Goal: Book appointment/travel/reservation

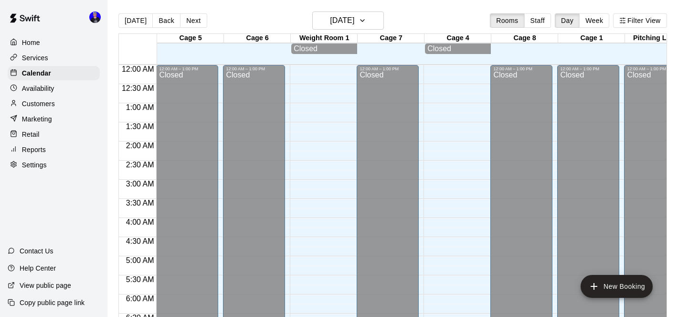
scroll to position [624, 0]
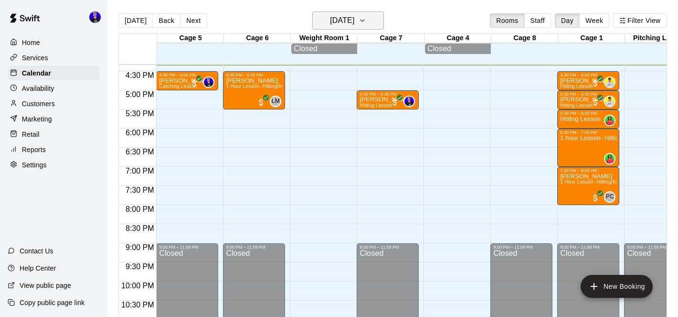
click at [369, 21] on button "[DATE]" at bounding box center [348, 20] width 72 height 18
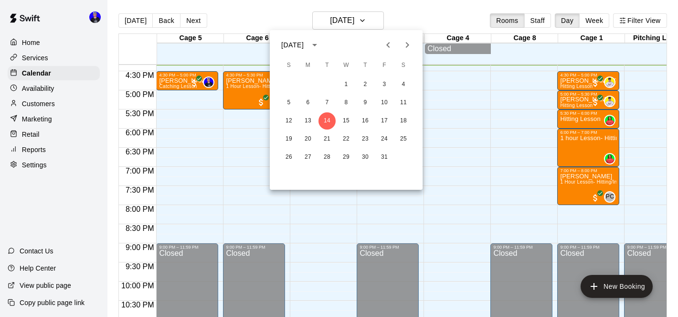
click at [411, 51] on button "Next month" at bounding box center [407, 44] width 19 height 19
click at [289, 140] on button "16" at bounding box center [288, 138] width 17 height 17
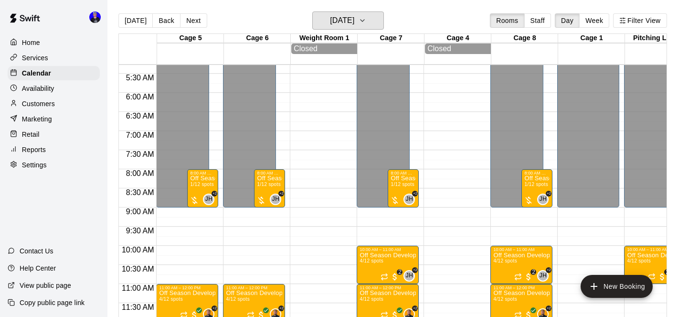
scroll to position [236, 0]
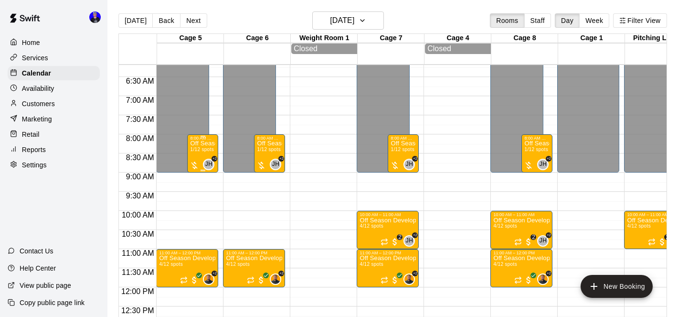
click at [206, 152] on span "1/12 spots" at bounding box center [201, 149] width 23 height 5
click at [200, 162] on icon "edit" at bounding box center [199, 157] width 11 height 11
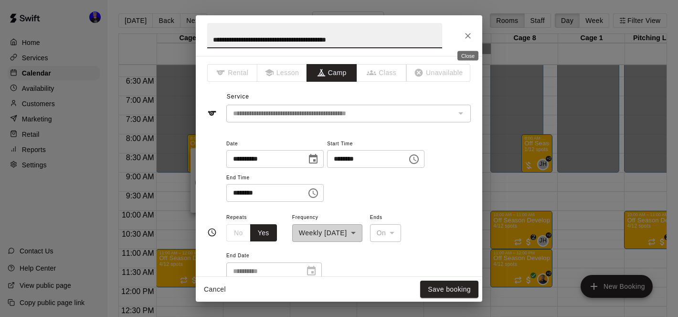
click at [469, 38] on icon "Close" at bounding box center [468, 36] width 10 height 10
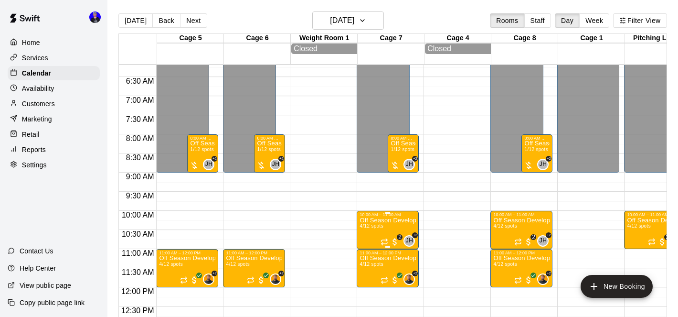
click at [385, 220] on p "Off Season Development Programs (Pitching) (13U+)" at bounding box center [388, 220] width 56 height 0
click at [391, 217] on div at bounding box center [339, 158] width 678 height 317
click at [383, 220] on p "Off Season Development Programs (Pitching) (13U+)" at bounding box center [388, 220] width 56 height 0
click at [374, 231] on icon "edit" at bounding box center [369, 230] width 11 height 11
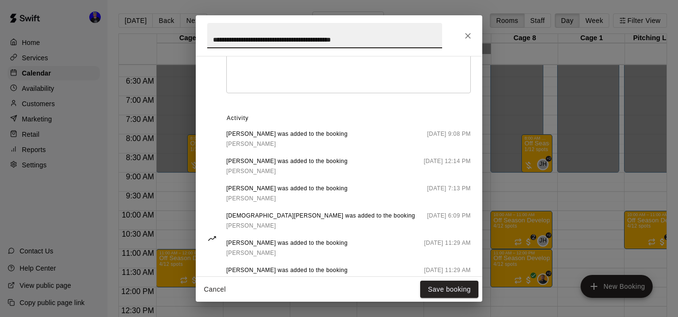
scroll to position [445, 0]
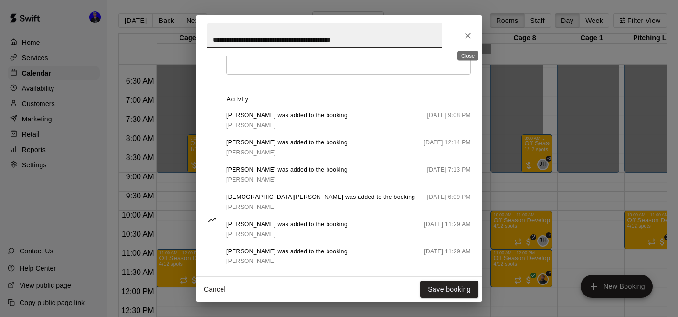
click at [469, 32] on icon "Close" at bounding box center [468, 36] width 10 height 10
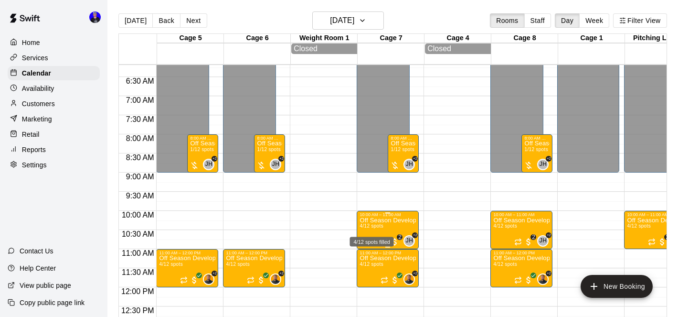
click at [377, 225] on span "4/12 spots" at bounding box center [371, 225] width 23 height 5
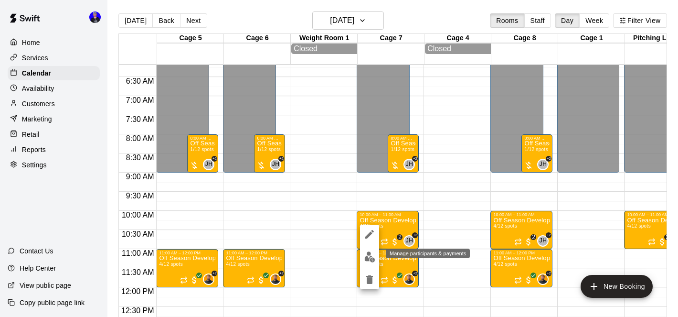
click at [368, 254] on img "edit" at bounding box center [369, 256] width 11 height 11
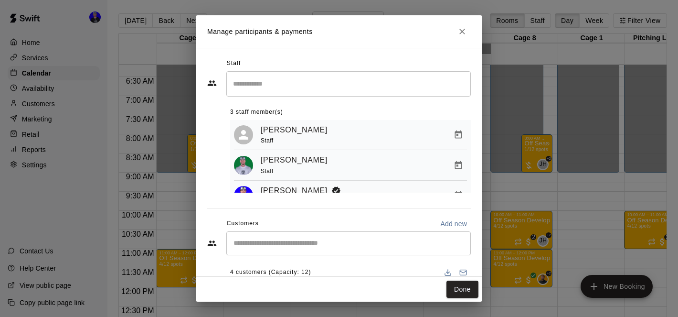
scroll to position [7, 0]
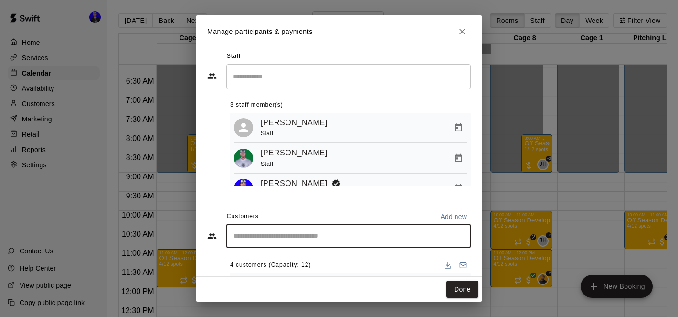
click at [366, 238] on input "Start typing to search customers..." at bounding box center [349, 236] width 236 height 10
type input "********"
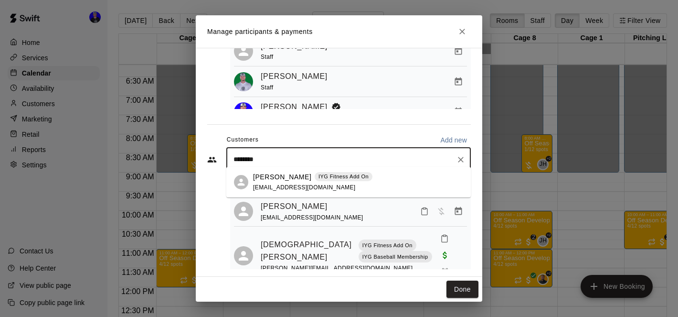
scroll to position [92, 0]
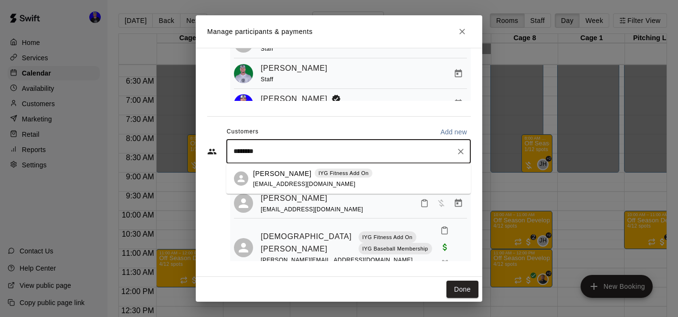
click at [278, 182] on span "[EMAIL_ADDRESS][DOMAIN_NAME]" at bounding box center [304, 183] width 103 height 7
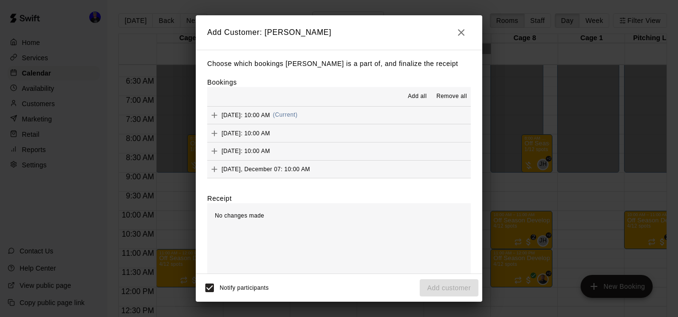
click at [413, 98] on span "Add all" at bounding box center [417, 97] width 19 height 10
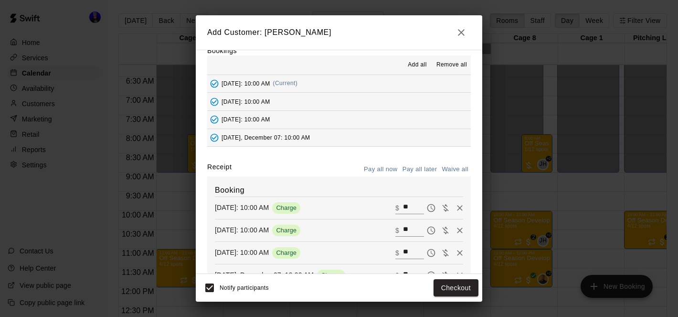
scroll to position [14, 0]
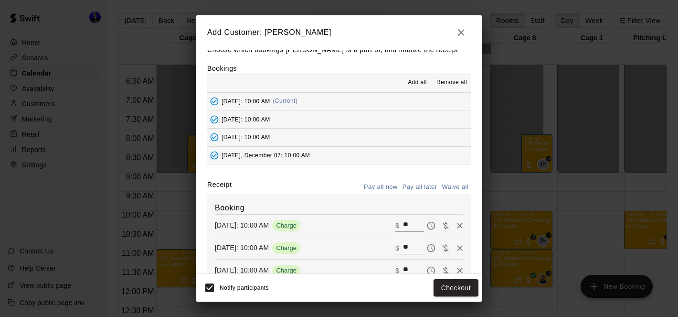
click at [452, 185] on button "Waive all" at bounding box center [455, 187] width 32 height 15
type input "*"
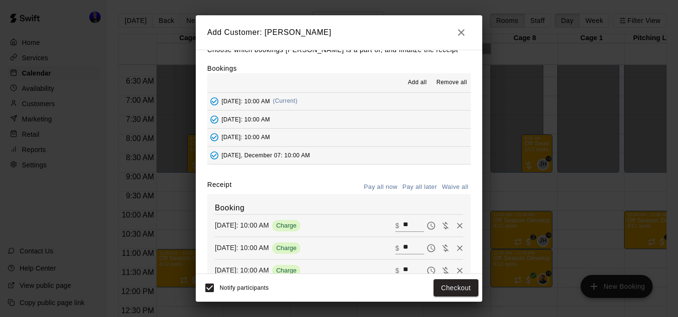
type input "*"
click at [449, 290] on button "Add customer" at bounding box center [449, 288] width 59 height 18
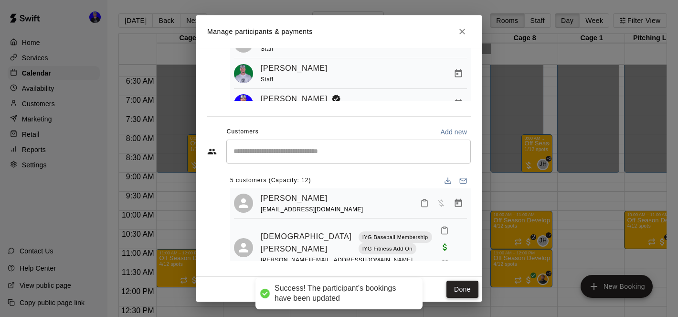
click at [460, 286] on button "Done" at bounding box center [463, 289] width 32 height 18
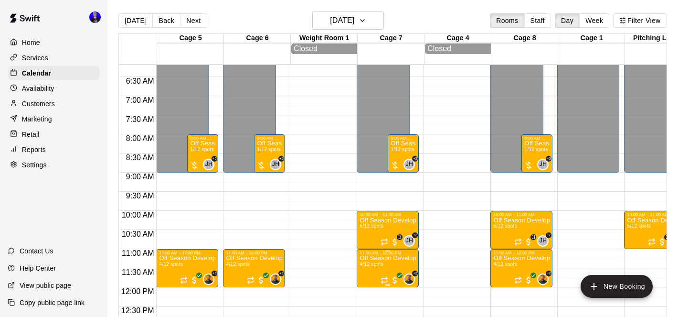
click at [383, 258] on p "Off Season Development Program (Fielding) (13U+)" at bounding box center [388, 258] width 56 height 0
click at [368, 250] on icon "edit" at bounding box center [369, 253] width 11 height 11
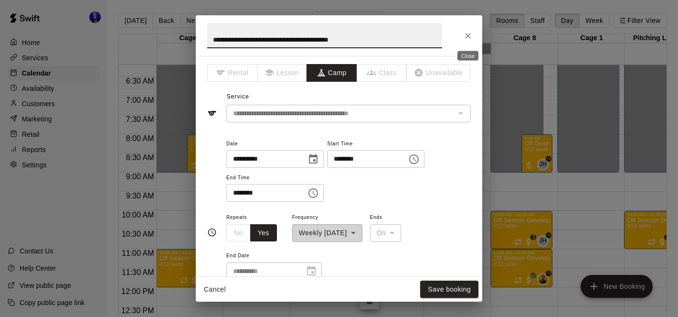
click at [468, 34] on icon "Close" at bounding box center [468, 36] width 10 height 10
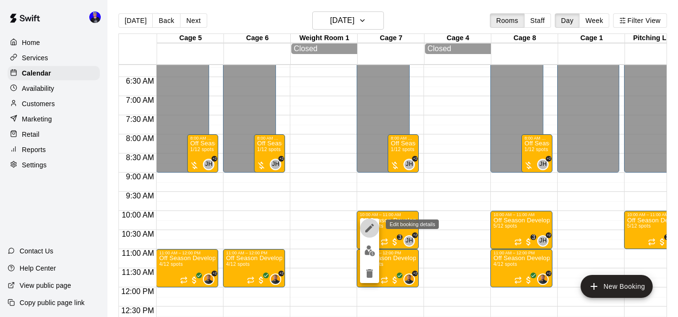
click at [365, 227] on icon "edit" at bounding box center [369, 227] width 11 height 11
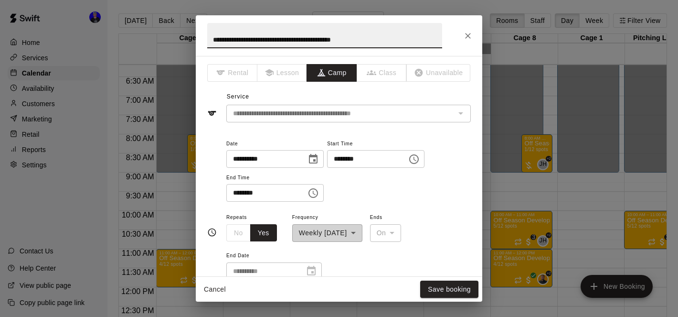
click at [469, 33] on icon "Close" at bounding box center [468, 36] width 10 height 10
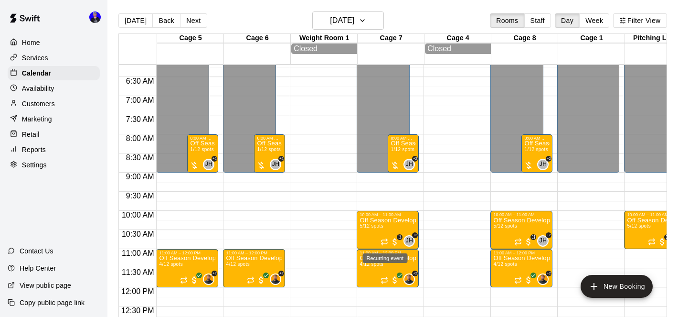
click at [377, 263] on div "Recurring event" at bounding box center [385, 254] width 47 height 17
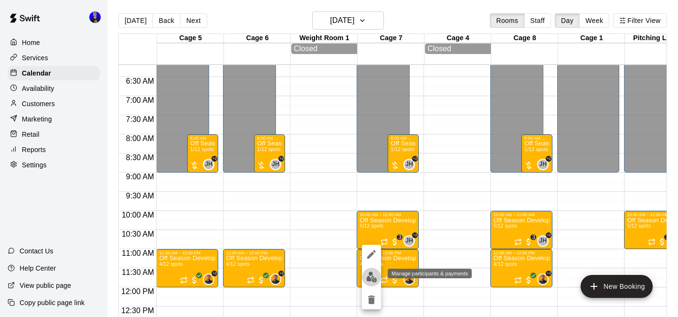
click at [372, 278] on img "edit" at bounding box center [371, 276] width 11 height 11
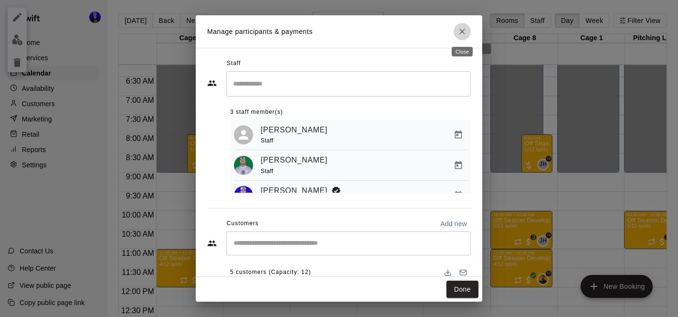
click at [462, 26] on button "Close" at bounding box center [462, 31] width 17 height 17
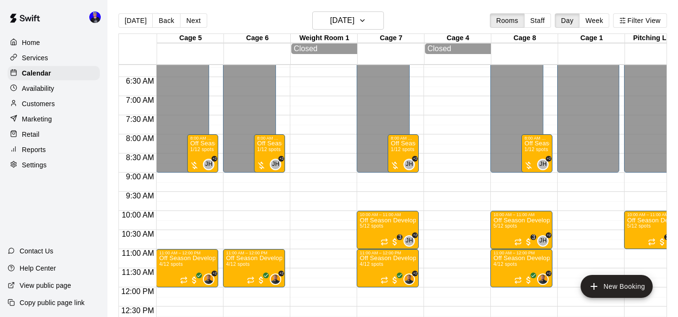
click at [469, 193] on div at bounding box center [455, 287] width 62 height 917
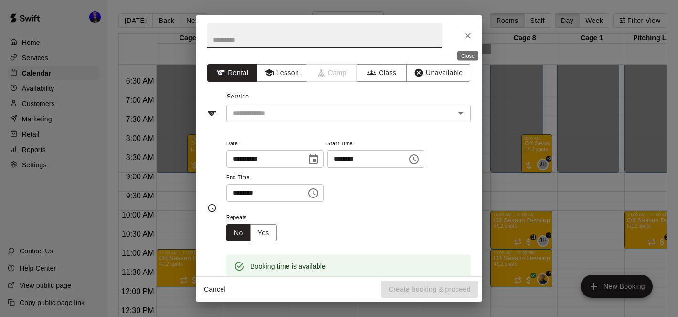
click at [467, 38] on icon "Close" at bounding box center [468, 36] width 10 height 10
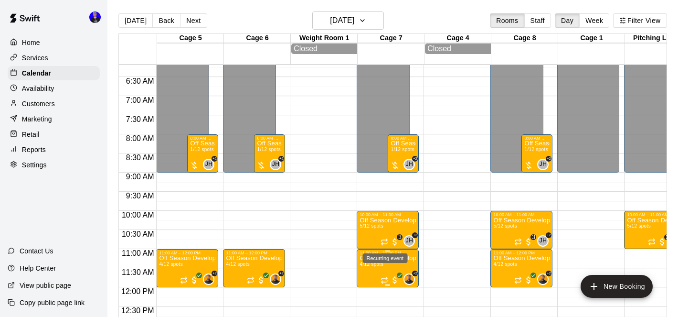
click at [381, 264] on span "4/12 spots" at bounding box center [371, 263] width 23 height 5
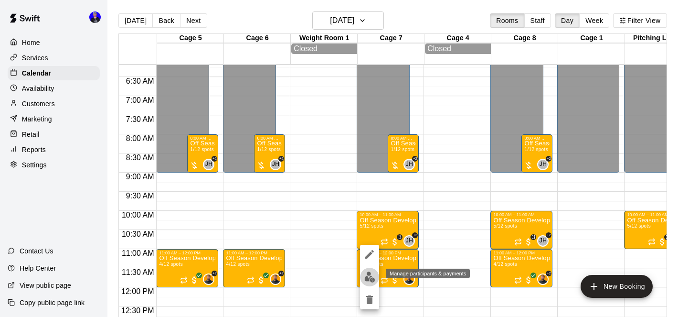
click at [372, 272] on img "edit" at bounding box center [369, 276] width 11 height 11
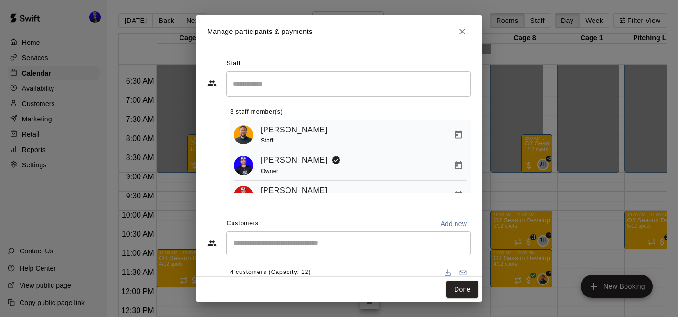
click at [378, 235] on div "​" at bounding box center [348, 243] width 245 height 24
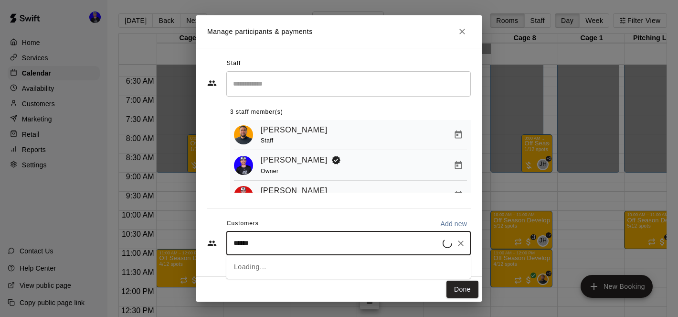
type input "*****"
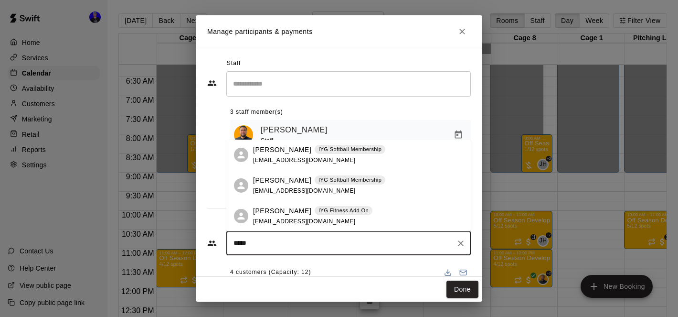
click at [331, 210] on p "IYG Fitness Add On" at bounding box center [344, 210] width 50 height 8
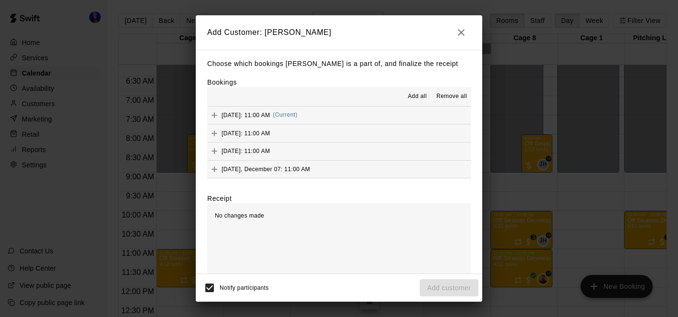
click at [422, 98] on span "Add all" at bounding box center [417, 97] width 19 height 10
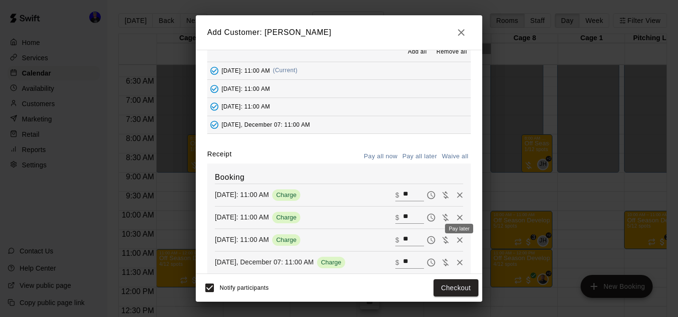
scroll to position [38, 0]
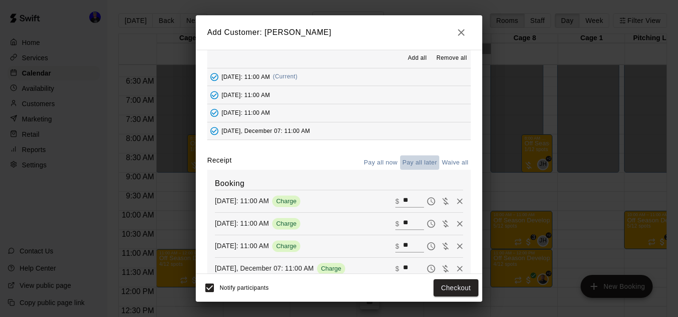
click at [425, 161] on button "Pay all later" at bounding box center [420, 162] width 40 height 15
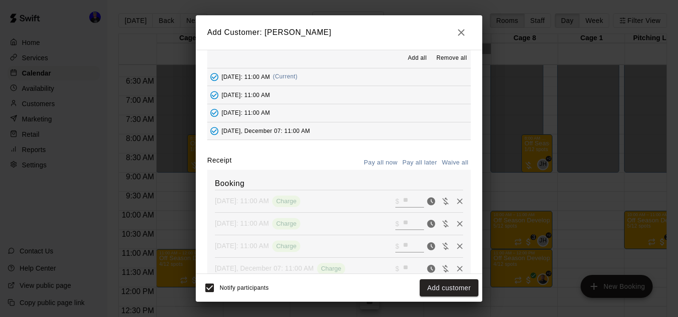
click at [446, 163] on button "Waive all" at bounding box center [455, 162] width 32 height 15
type input "*"
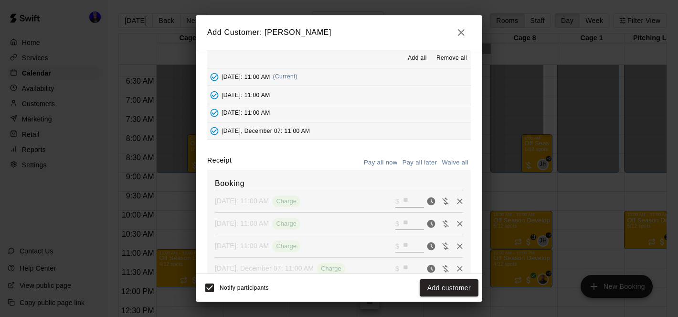
type input "*"
click at [445, 286] on button "Add customer" at bounding box center [449, 288] width 59 height 18
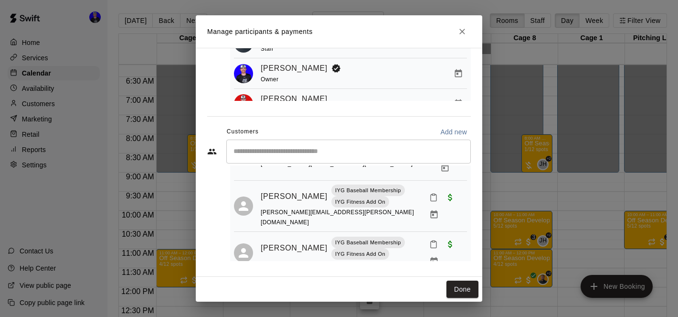
scroll to position [122, 0]
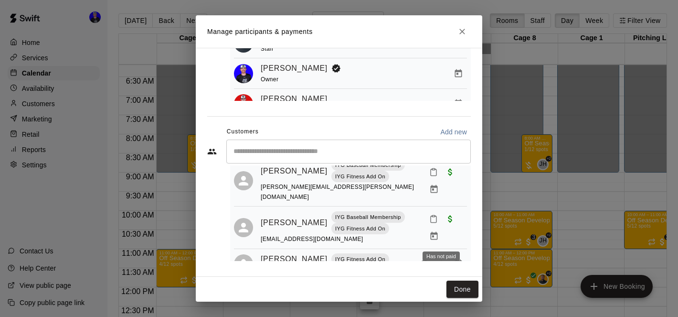
click at [441, 259] on span "Has not paid" at bounding box center [441, 263] width 17 height 8
click at [458, 259] on icon "Manage bookings & payment" at bounding box center [458, 263] width 7 height 8
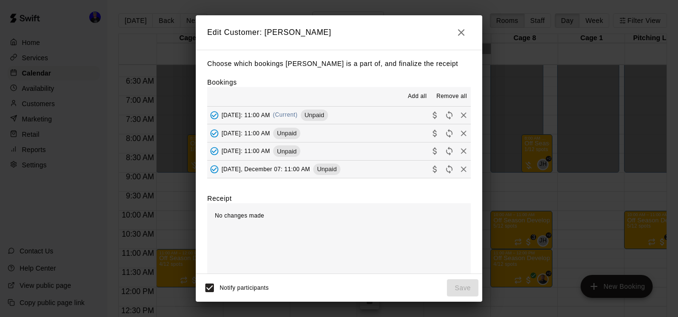
click at [421, 99] on span "Add all" at bounding box center [417, 97] width 19 height 10
click at [435, 117] on icon "Collect payment" at bounding box center [435, 115] width 10 height 10
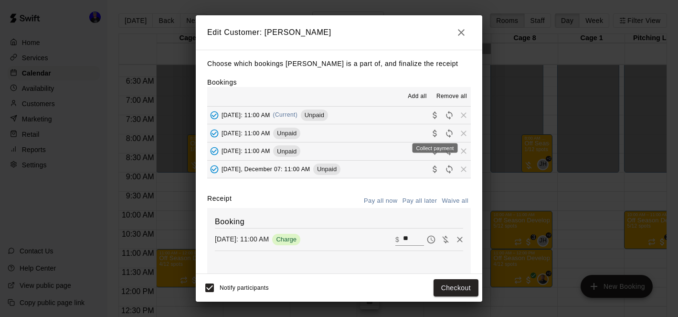
click at [435, 139] on div "Collect payment" at bounding box center [435, 145] width 47 height 17
click at [435, 152] on div "Collect payment" at bounding box center [435, 148] width 45 height 10
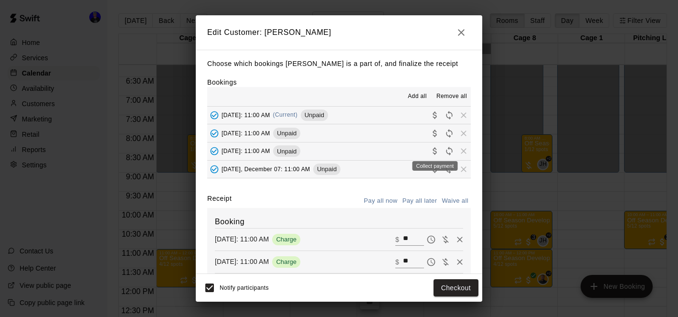
click at [435, 171] on div "Collect payment" at bounding box center [435, 166] width 45 height 10
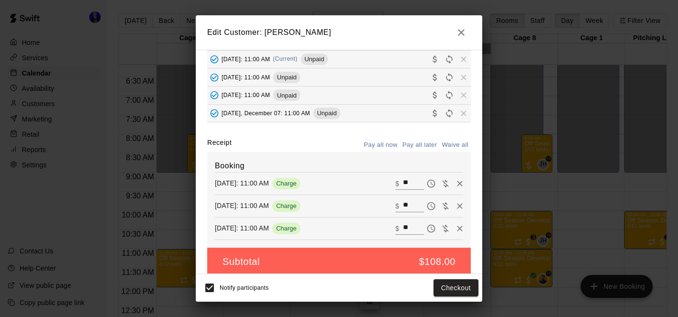
scroll to position [55, 0]
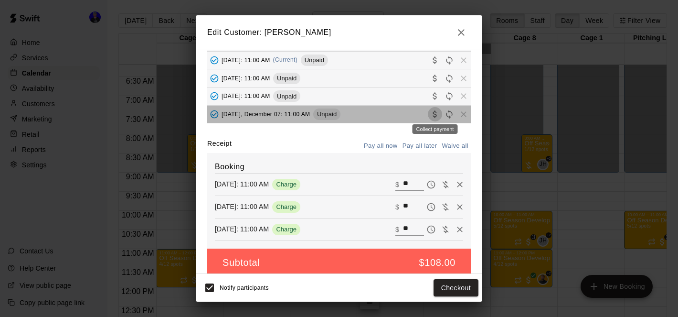
click at [435, 114] on icon "Collect payment" at bounding box center [435, 113] width 4 height 7
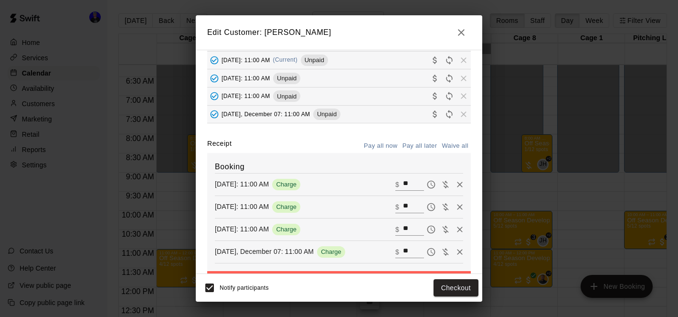
click at [447, 148] on button "Waive all" at bounding box center [455, 146] width 32 height 15
type input "*"
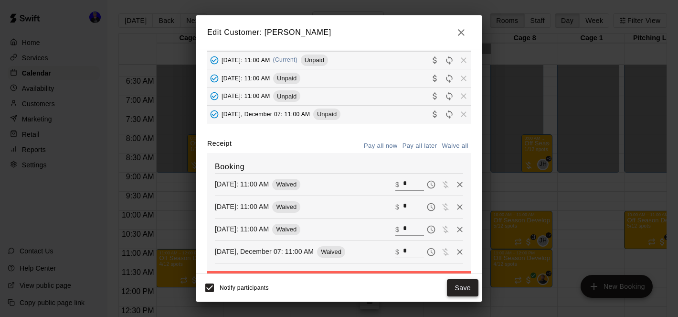
click at [467, 289] on button "Save" at bounding box center [463, 288] width 32 height 18
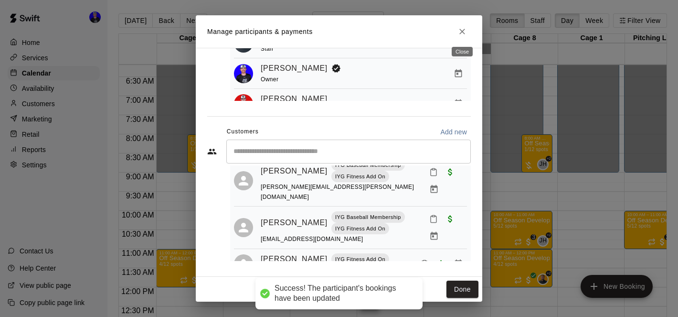
click at [464, 32] on icon "Close" at bounding box center [463, 32] width 10 height 10
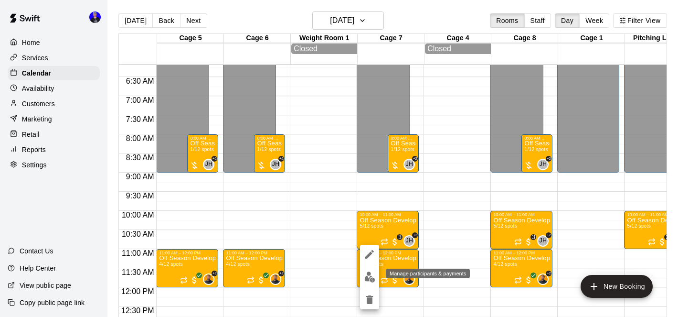
click at [373, 277] on img "edit" at bounding box center [369, 276] width 11 height 11
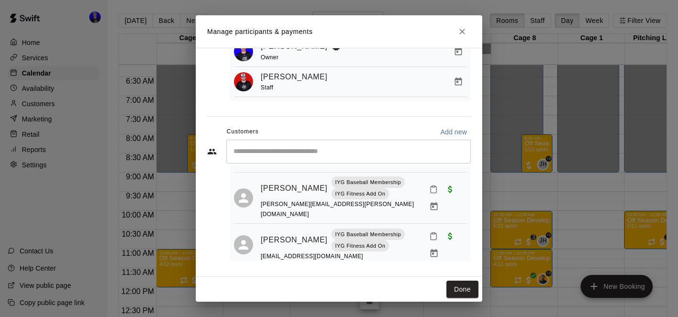
scroll to position [122, 0]
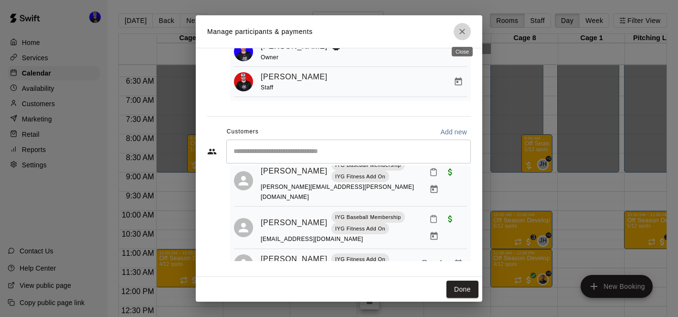
click at [462, 28] on icon "Close" at bounding box center [463, 32] width 10 height 10
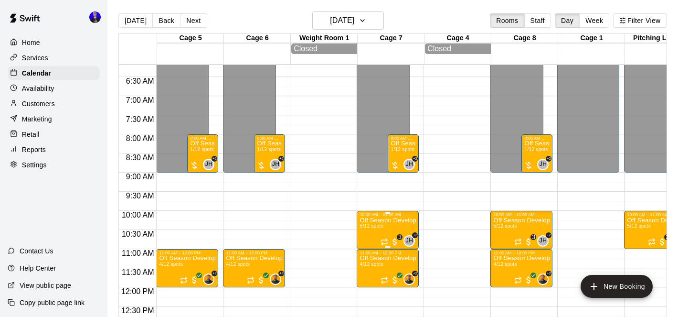
click at [388, 220] on p "Off Season Development Programs (Pitching) (13U+)" at bounding box center [388, 220] width 56 height 0
click at [390, 215] on div at bounding box center [339, 158] width 678 height 317
click at [386, 217] on div "10:00 AM – 11:00 AM" at bounding box center [388, 214] width 56 height 5
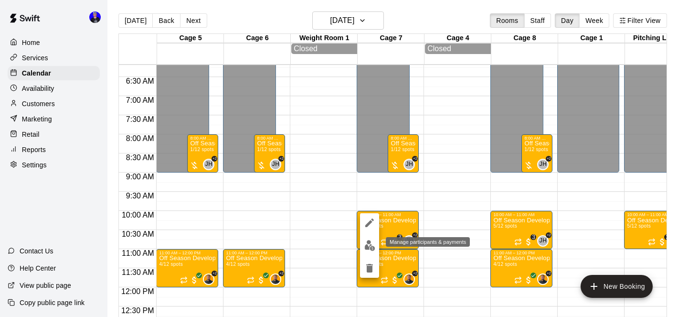
click at [370, 244] on img "edit" at bounding box center [369, 245] width 11 height 11
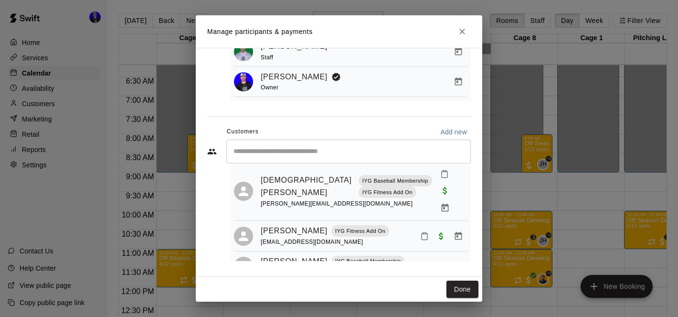
scroll to position [0, 0]
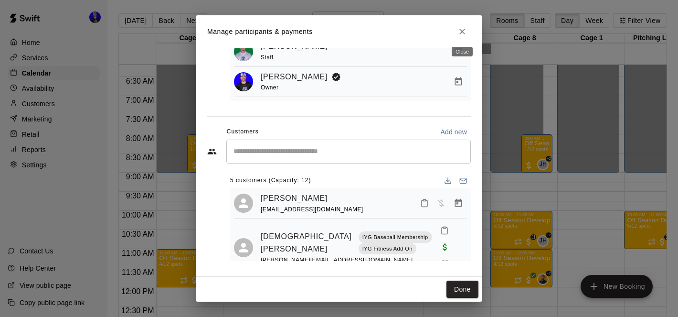
click at [462, 37] on button "Close" at bounding box center [462, 31] width 17 height 17
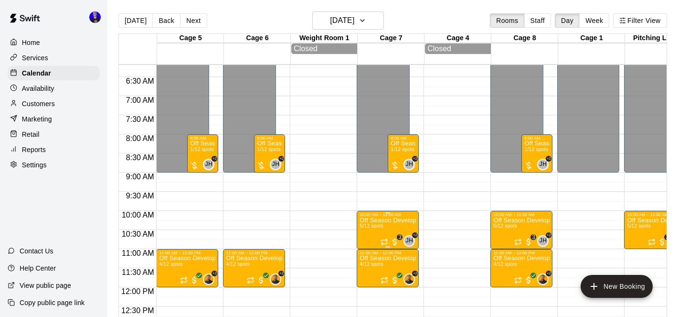
click at [456, 200] on div at bounding box center [339, 158] width 678 height 317
click at [460, 191] on div at bounding box center [339, 158] width 678 height 317
click at [385, 258] on p "Off Season Development Program (Fielding) (13U+)" at bounding box center [388, 258] width 56 height 0
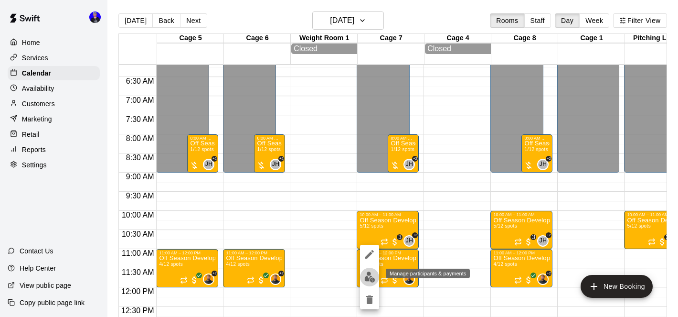
click at [372, 273] on img "edit" at bounding box center [369, 276] width 11 height 11
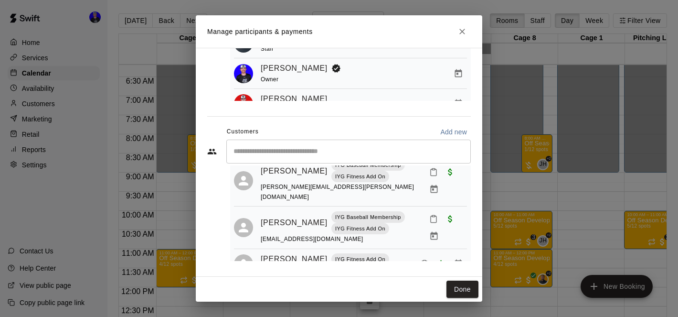
scroll to position [51, 0]
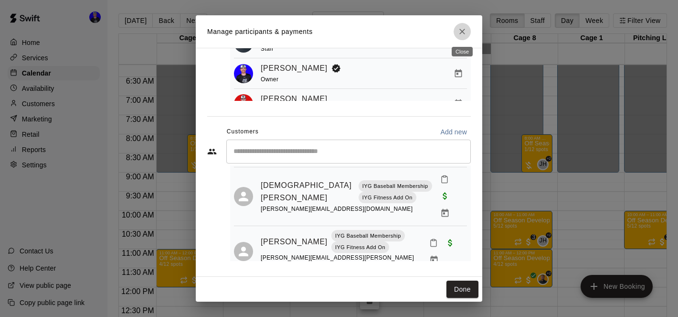
click at [464, 32] on icon "Close" at bounding box center [463, 32] width 10 height 10
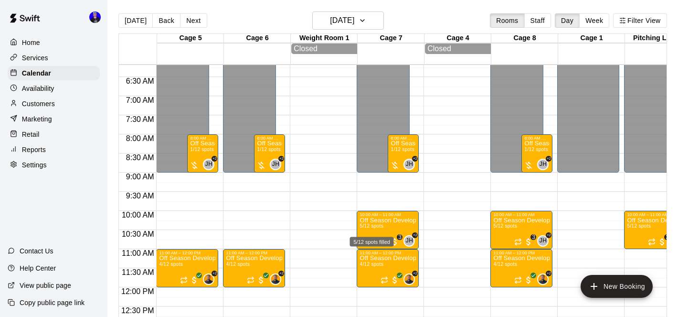
click at [383, 230] on div "5/12 spots filled" at bounding box center [372, 238] width 46 height 17
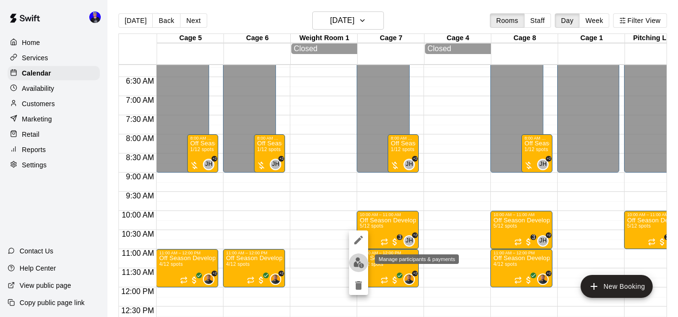
click at [355, 259] on img "edit" at bounding box center [358, 262] width 11 height 11
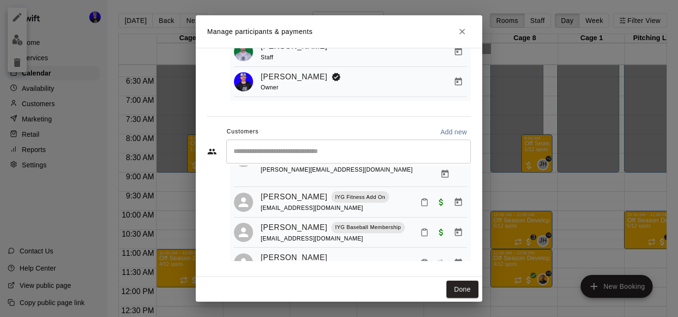
scroll to position [97, 0]
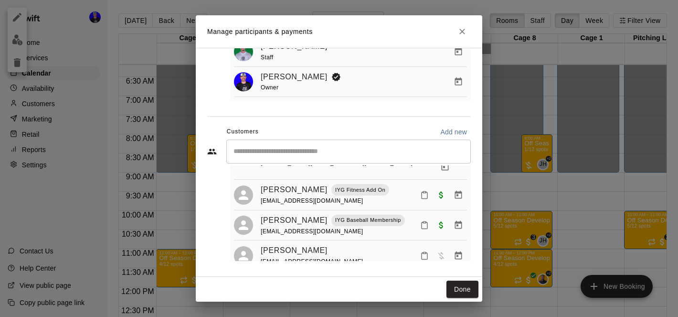
click at [465, 33] on icon "Close" at bounding box center [463, 32] width 10 height 10
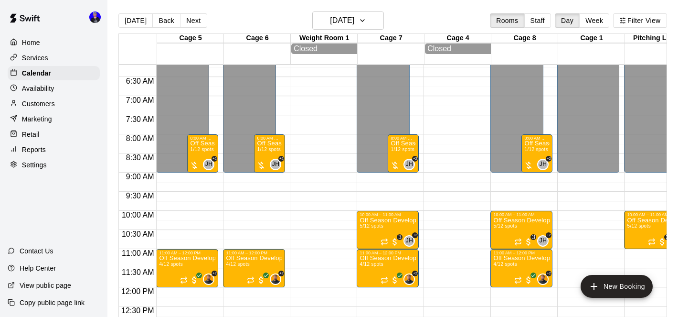
click at [444, 195] on div at bounding box center [455, 287] width 62 height 917
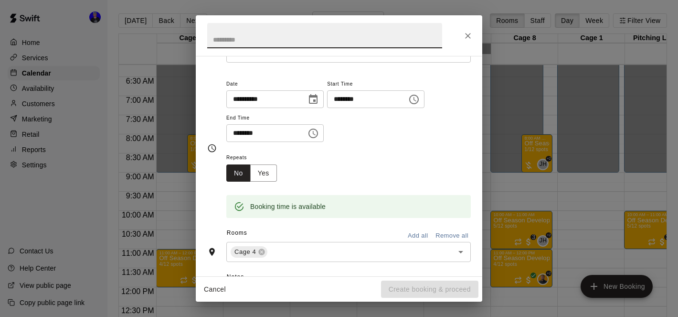
scroll to position [0, 0]
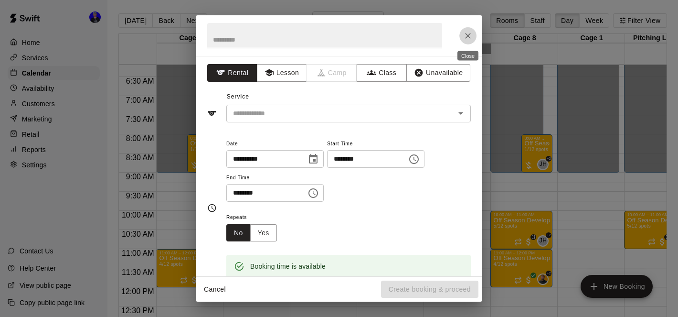
click at [469, 34] on icon "Close" at bounding box center [468, 36] width 6 height 6
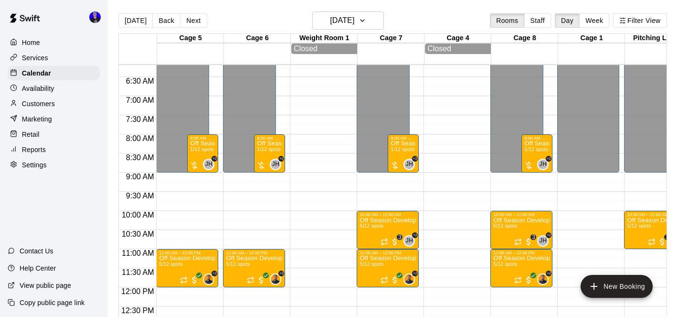
click at [353, 11] on main "[DATE] Back [DATE][DATE] Rooms Staff Day Week Filter View Cage 5 16 Sun Cage 6 …" at bounding box center [392, 166] width 571 height 332
click at [354, 24] on h6 "[DATE]" at bounding box center [342, 20] width 24 height 13
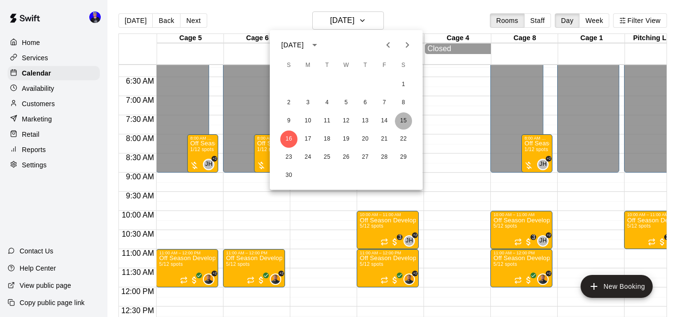
click at [403, 120] on button "15" at bounding box center [403, 120] width 17 height 17
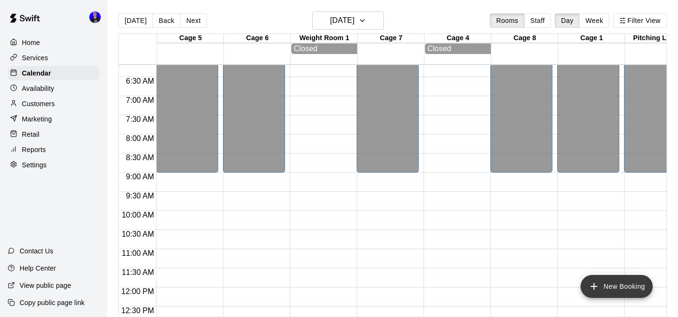
click at [614, 286] on button "New Booking" at bounding box center [617, 286] width 72 height 23
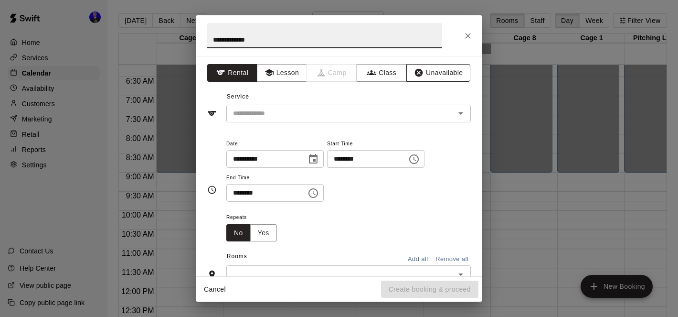
type input "**********"
click at [451, 71] on button "Unavailable" at bounding box center [438, 73] width 64 height 18
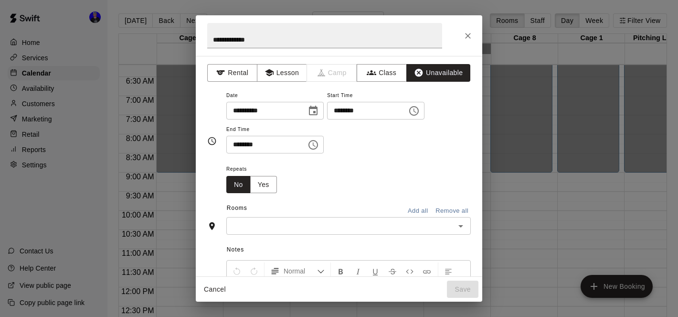
click at [350, 111] on input "********" at bounding box center [364, 111] width 74 height 18
type input "********"
click at [235, 147] on input "********" at bounding box center [263, 145] width 74 height 18
type input "********"
click at [273, 186] on button "Yes" at bounding box center [263, 185] width 27 height 18
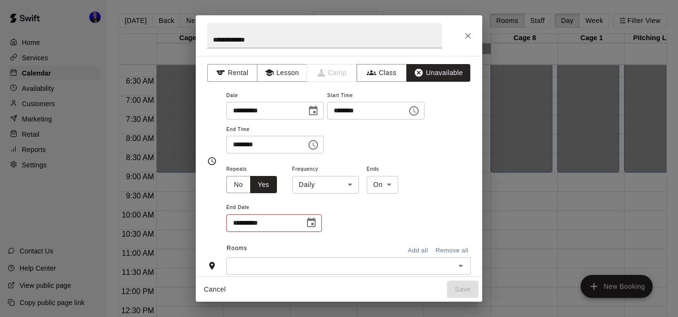
click at [323, 188] on body "Home Services Calendar Availability Customers Marketing Retail Reports Settings…" at bounding box center [339, 166] width 678 height 332
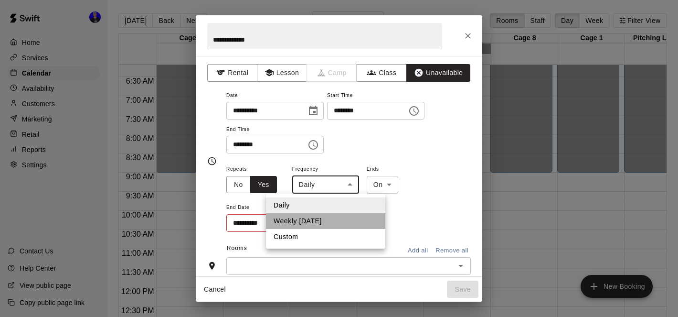
click at [325, 218] on li "Weekly [DATE]" at bounding box center [325, 221] width 119 height 16
type input "******"
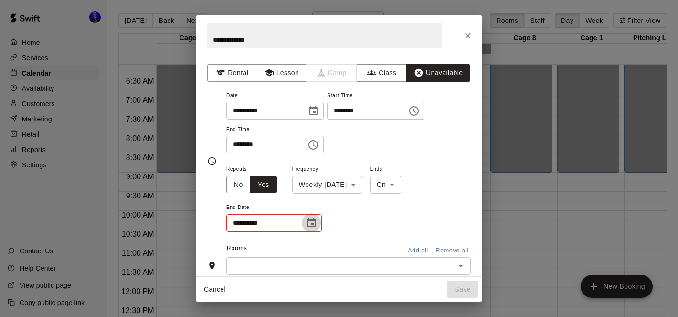
click at [313, 221] on icon "Choose date" at bounding box center [311, 222] width 11 height 11
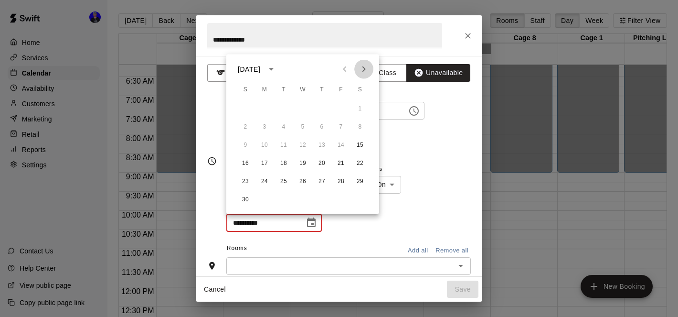
click at [367, 69] on icon "Next month" at bounding box center [363, 69] width 11 height 11
click at [248, 143] on button "15" at bounding box center [245, 145] width 17 height 17
type input "**********"
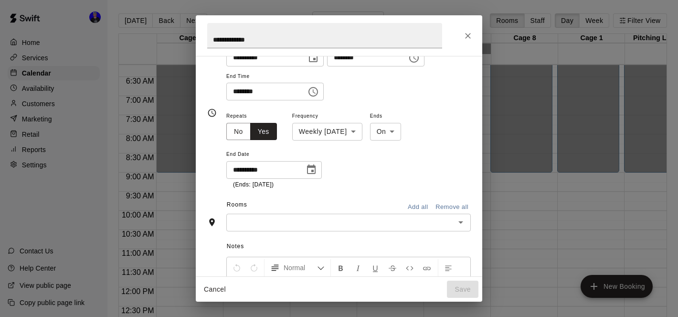
scroll to position [84, 0]
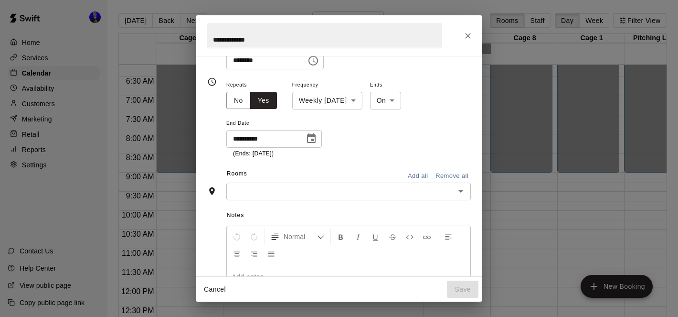
click at [460, 191] on icon "Open" at bounding box center [461, 191] width 5 height 2
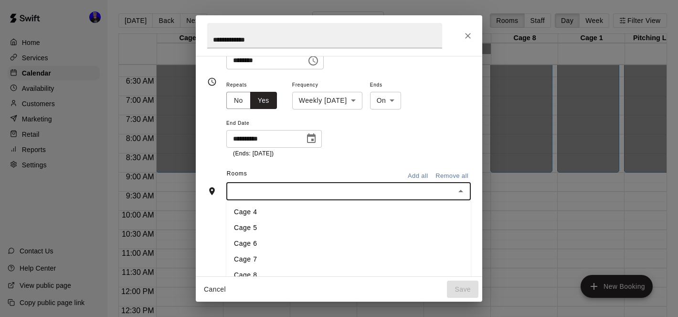
click at [332, 265] on li "Cage 7" at bounding box center [348, 259] width 245 height 16
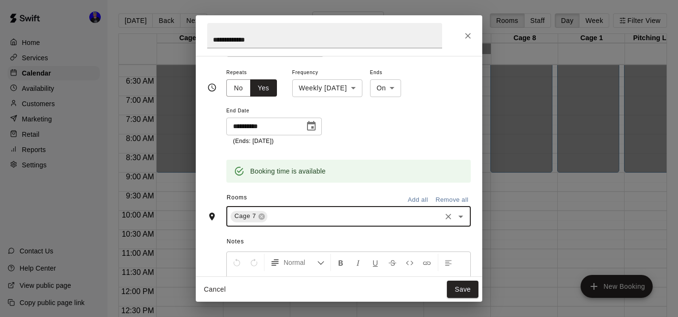
scroll to position [102, 0]
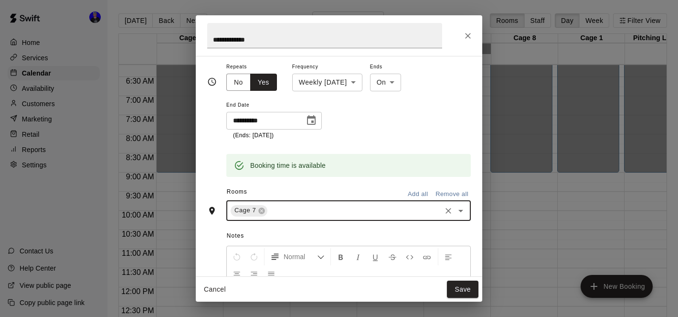
click at [460, 205] on icon "Open" at bounding box center [460, 210] width 11 height 11
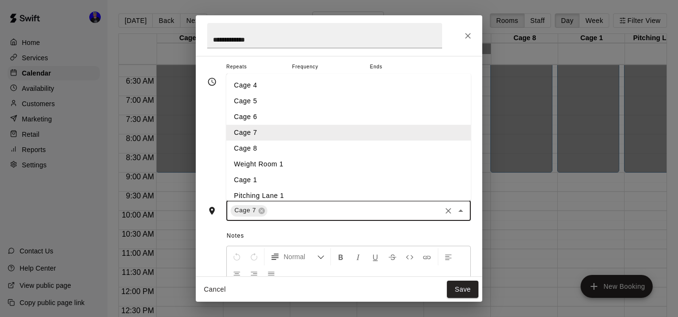
click at [403, 150] on li "Cage 8" at bounding box center [348, 148] width 245 height 16
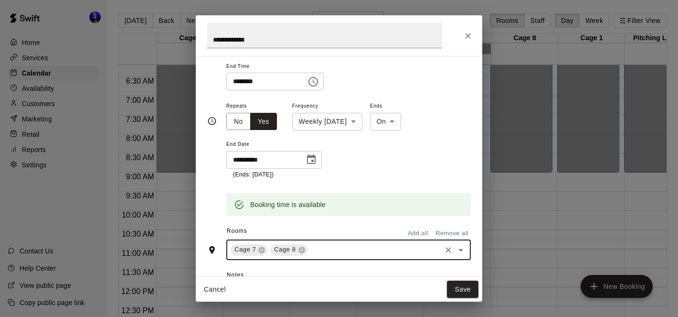
scroll to position [0, 0]
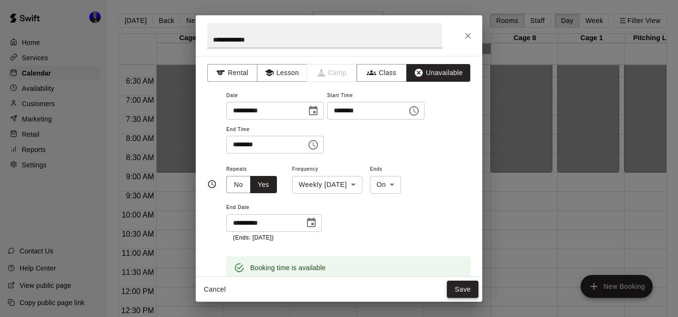
click at [464, 289] on button "Save" at bounding box center [463, 289] width 32 height 18
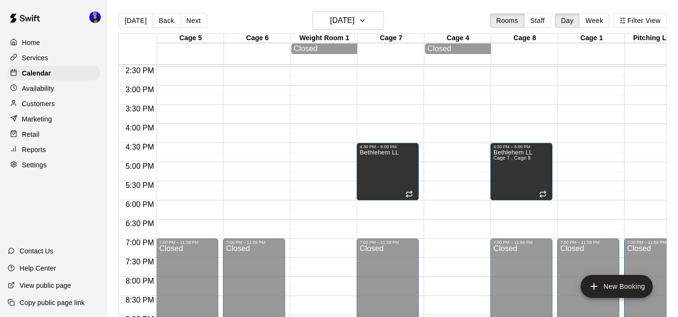
scroll to position [556, 0]
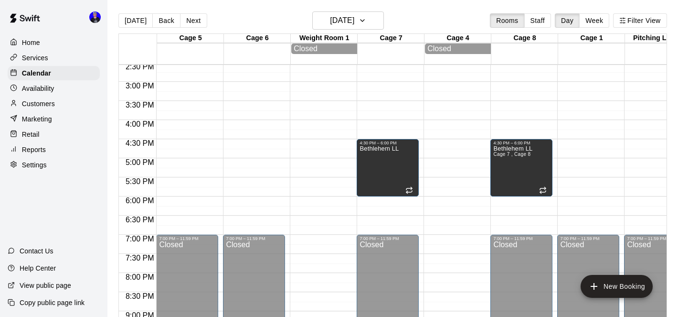
click at [43, 39] on div "Home" at bounding box center [54, 42] width 92 height 14
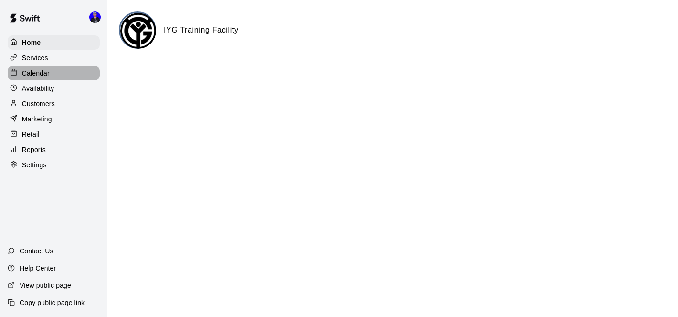
click at [42, 74] on p "Calendar" at bounding box center [36, 73] width 28 height 10
